Goal: Information Seeking & Learning: Check status

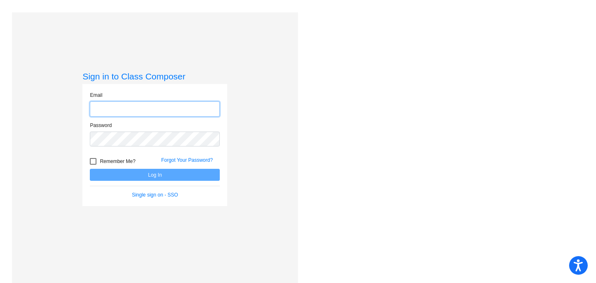
click at [119, 107] on input "email" at bounding box center [155, 108] width 130 height 15
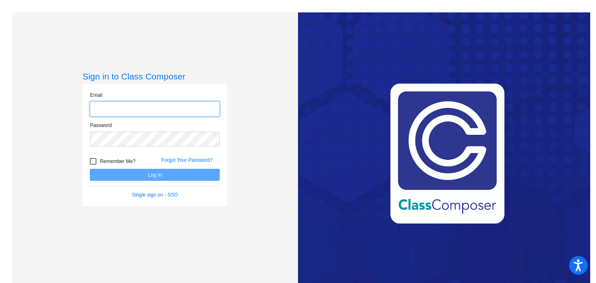
type input "[EMAIL_ADDRESS][DOMAIN_NAME]"
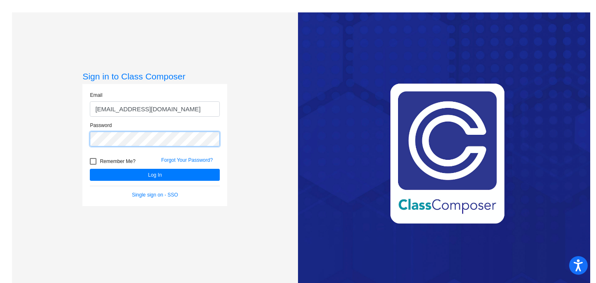
click at [90, 169] on button "Log In" at bounding box center [155, 175] width 130 height 12
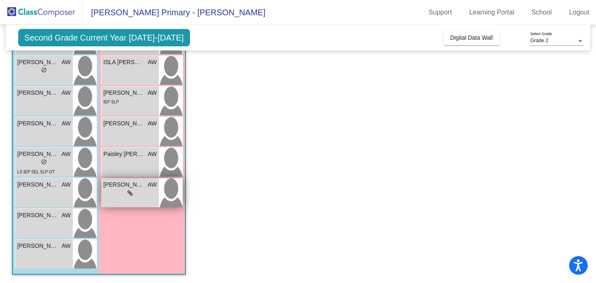
scroll to position [230, 0]
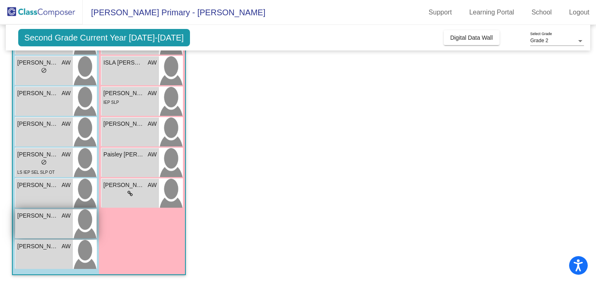
click at [40, 215] on span "[PERSON_NAME]" at bounding box center [37, 216] width 41 height 9
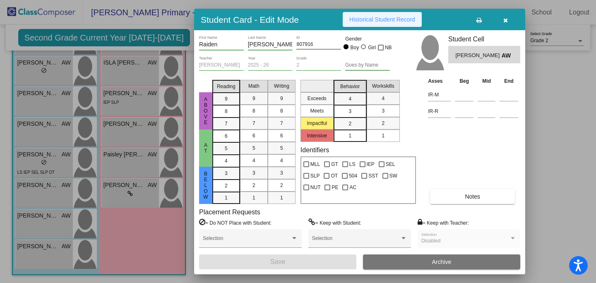
click at [373, 21] on span "Historical Student Record" at bounding box center [383, 19] width 66 height 7
click at [507, 20] on icon "button" at bounding box center [506, 20] width 5 height 6
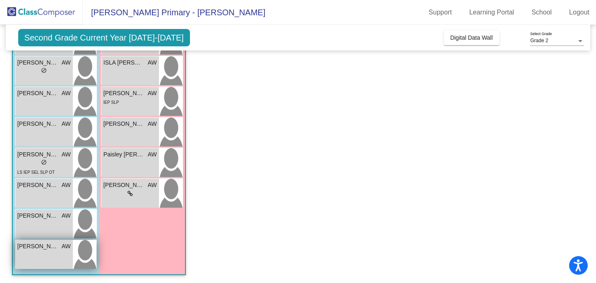
click at [39, 251] on div "[PERSON_NAME] AW lock do_not_disturb_alt" at bounding box center [44, 254] width 58 height 29
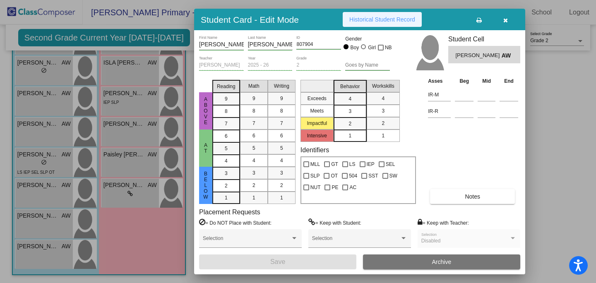
click at [367, 19] on span "Historical Student Record" at bounding box center [383, 19] width 66 height 7
click at [507, 19] on icon "button" at bounding box center [506, 20] width 5 height 6
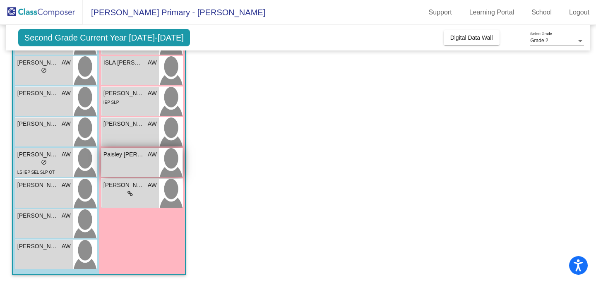
click at [138, 159] on span "Paisley [PERSON_NAME]" at bounding box center [124, 154] width 41 height 9
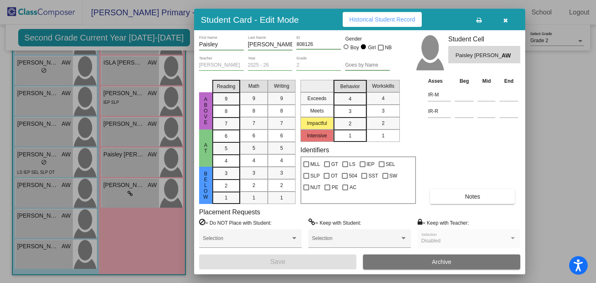
click at [382, 19] on span "Historical Student Record" at bounding box center [383, 19] width 66 height 7
click at [506, 19] on icon "button" at bounding box center [506, 20] width 5 height 6
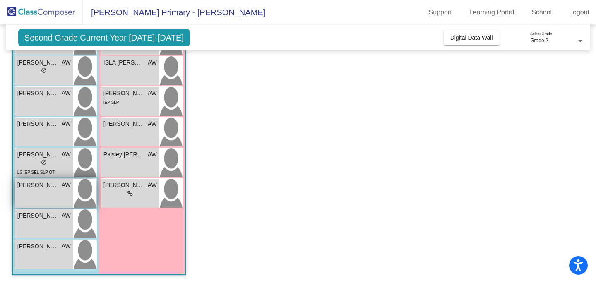
click at [36, 190] on div "[PERSON_NAME] lock do_not_disturb_alt" at bounding box center [44, 193] width 58 height 29
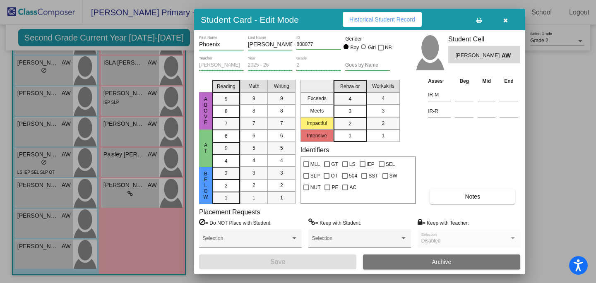
click at [391, 22] on span "Historical Student Record" at bounding box center [383, 19] width 66 height 7
click at [506, 22] on icon "button" at bounding box center [506, 20] width 5 height 6
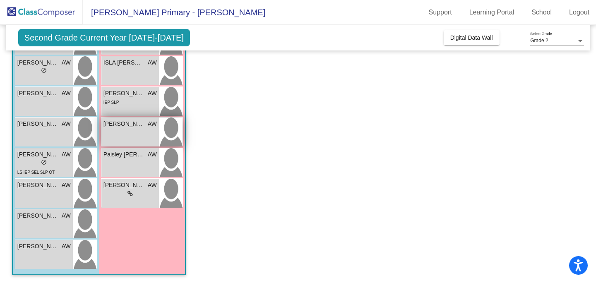
click at [135, 135] on div "[PERSON_NAME] AW lock do_not_disturb_alt" at bounding box center [130, 132] width 58 height 29
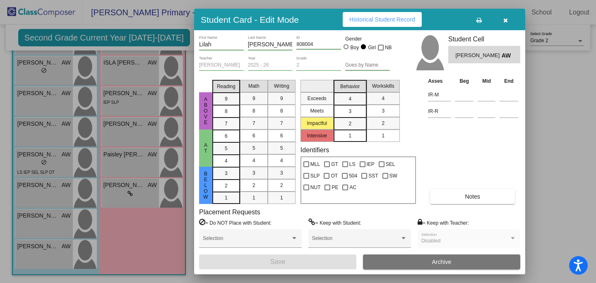
click at [364, 23] on button "Historical Student Record" at bounding box center [382, 19] width 79 height 15
click at [506, 20] on icon "button" at bounding box center [506, 20] width 5 height 6
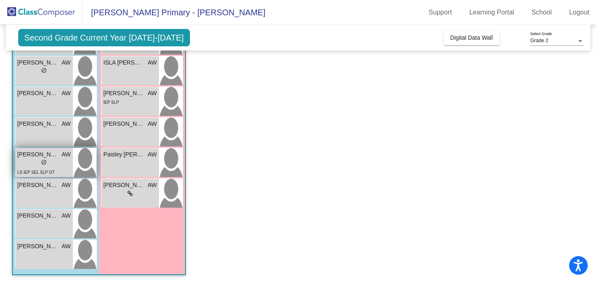
click at [48, 162] on div "lock do_not_disturb_alt" at bounding box center [43, 163] width 53 height 9
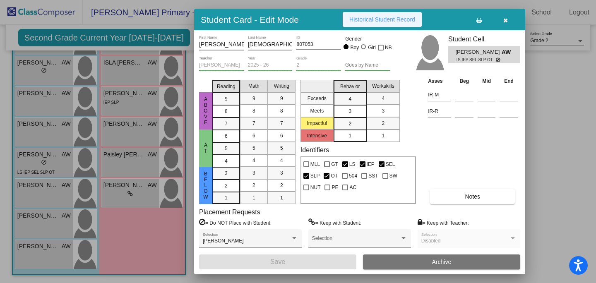
click at [377, 20] on span "Historical Student Record" at bounding box center [383, 19] width 66 height 7
click at [506, 22] on icon "button" at bounding box center [506, 20] width 5 height 6
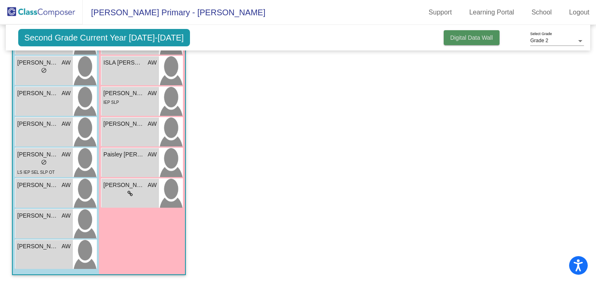
click at [478, 41] on span "Digital Data Wall" at bounding box center [472, 37] width 43 height 7
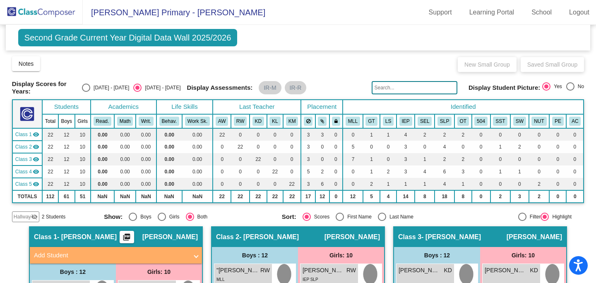
scroll to position [74, 0]
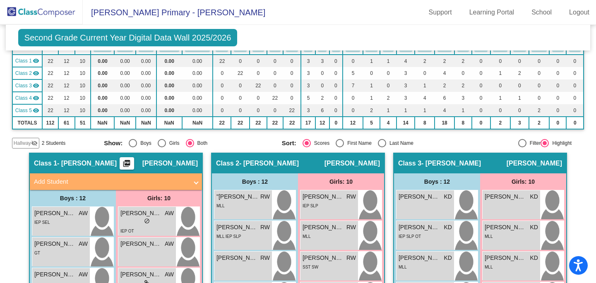
click at [132, 162] on mat-icon "picture_as_pdf" at bounding box center [127, 165] width 10 height 12
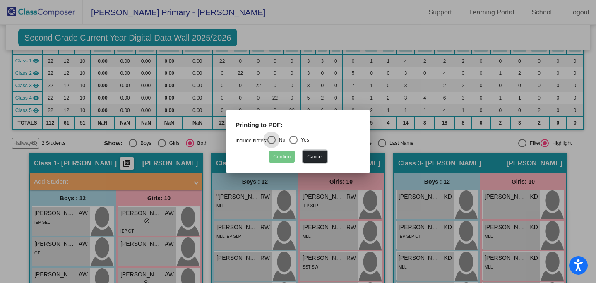
click at [313, 154] on button "Cancel" at bounding box center [315, 157] width 24 height 12
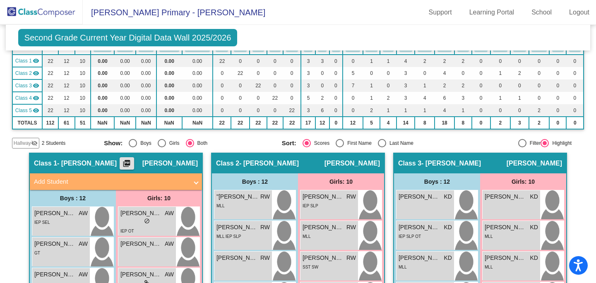
click at [39, 10] on img at bounding box center [41, 12] width 83 height 24
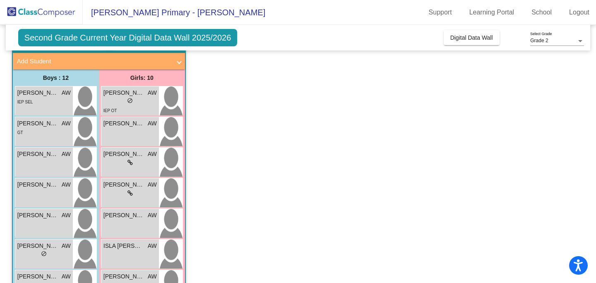
scroll to position [0, 0]
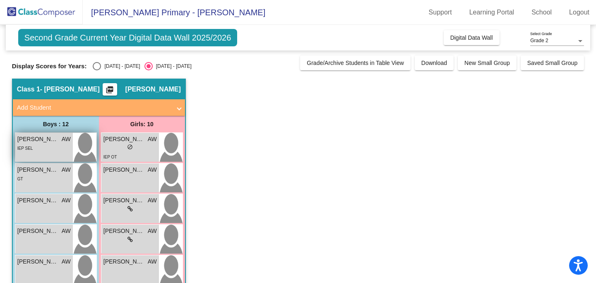
click at [45, 145] on div "IEP SEL" at bounding box center [43, 148] width 53 height 9
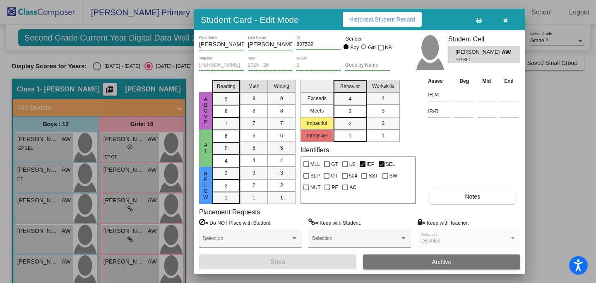
click at [394, 20] on span "Historical Student Record" at bounding box center [383, 19] width 66 height 7
click at [507, 18] on icon "button" at bounding box center [506, 20] width 5 height 6
